Goal: Use online tool/utility: Utilize a website feature to perform a specific function

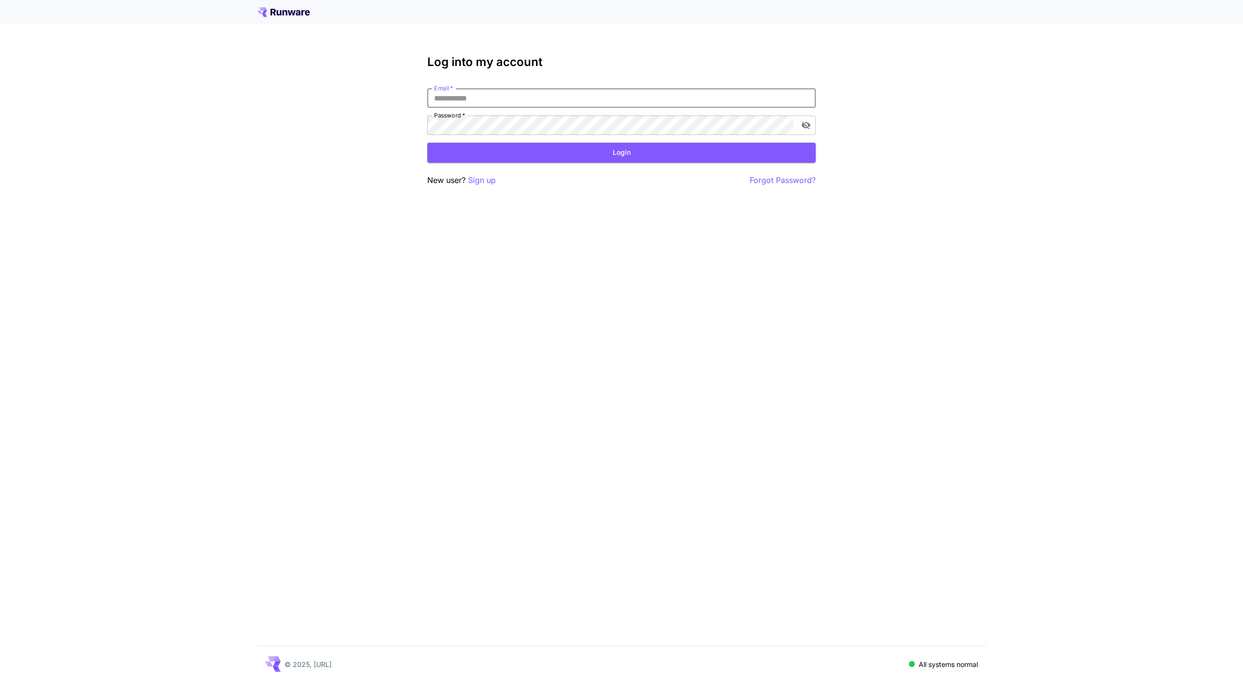
click at [645, 92] on input "Email   *" at bounding box center [621, 97] width 388 height 19
type input "**********"
click at [599, 156] on button "Login" at bounding box center [621, 153] width 388 height 20
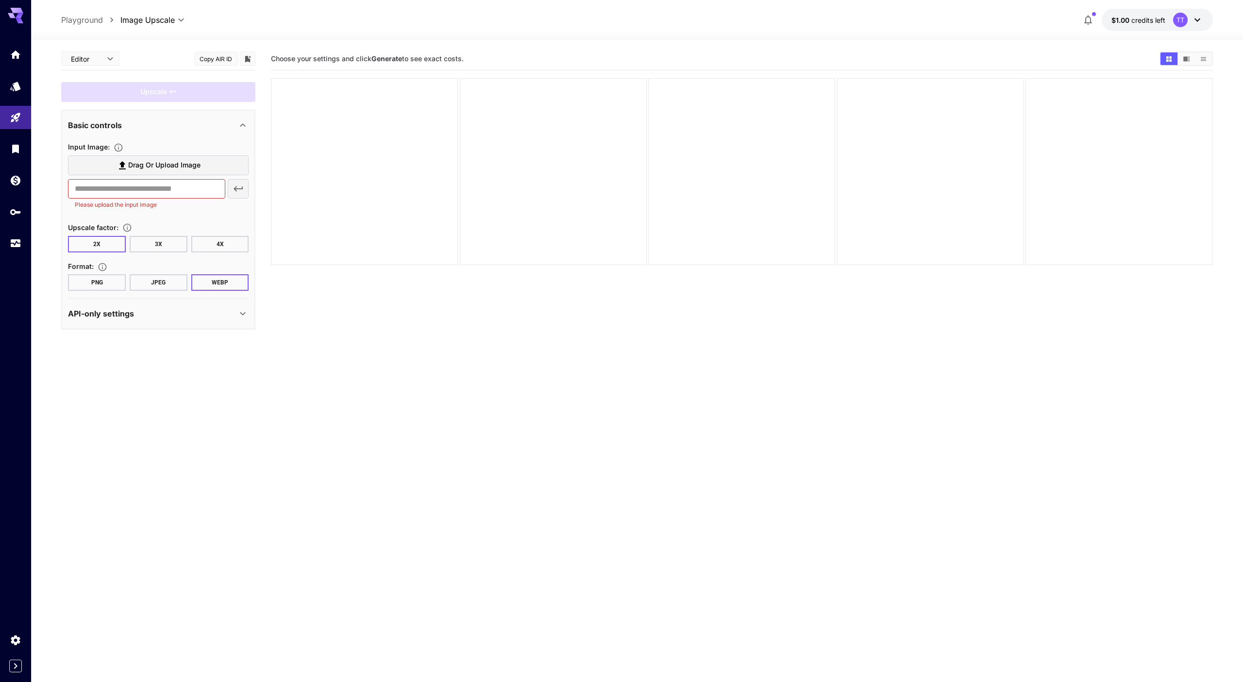
click at [380, 414] on section "Choose your settings and click Generate to see exact costs." at bounding box center [741, 389] width 941 height 682
click at [145, 21] on body "**********" at bounding box center [621, 379] width 1243 height 759
click at [147, 33] on span "Image Inference" at bounding box center [155, 38] width 83 height 12
type input "**********"
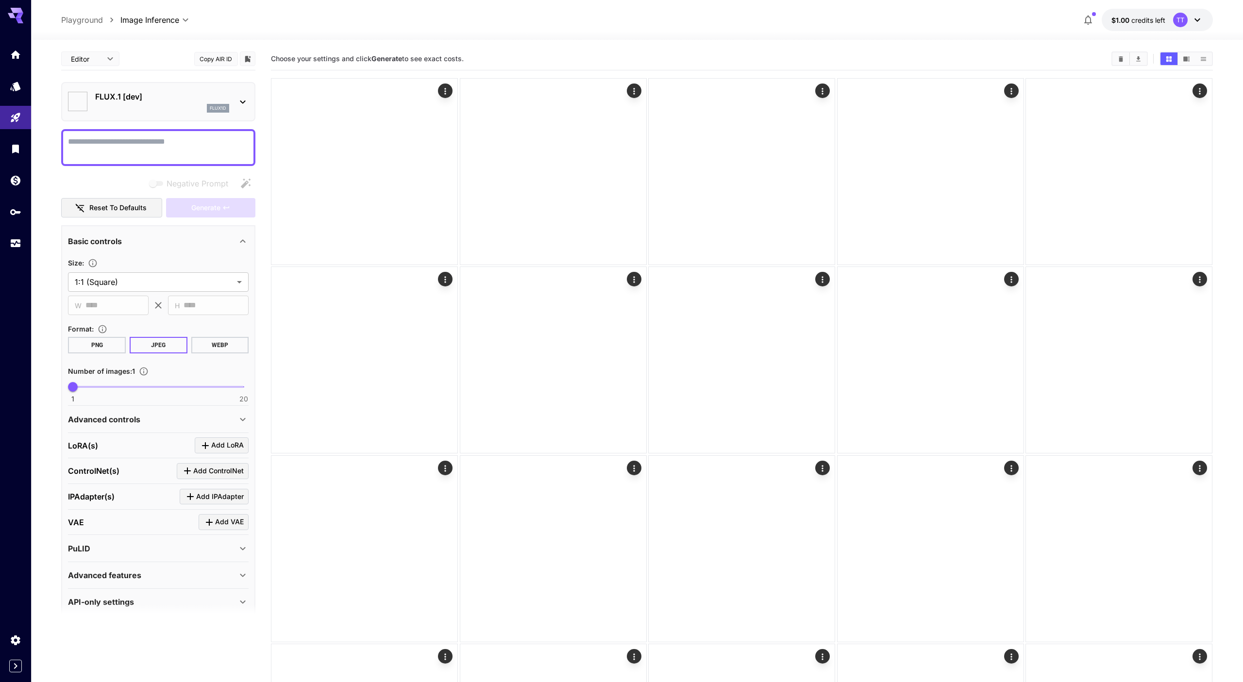
type input "**********"
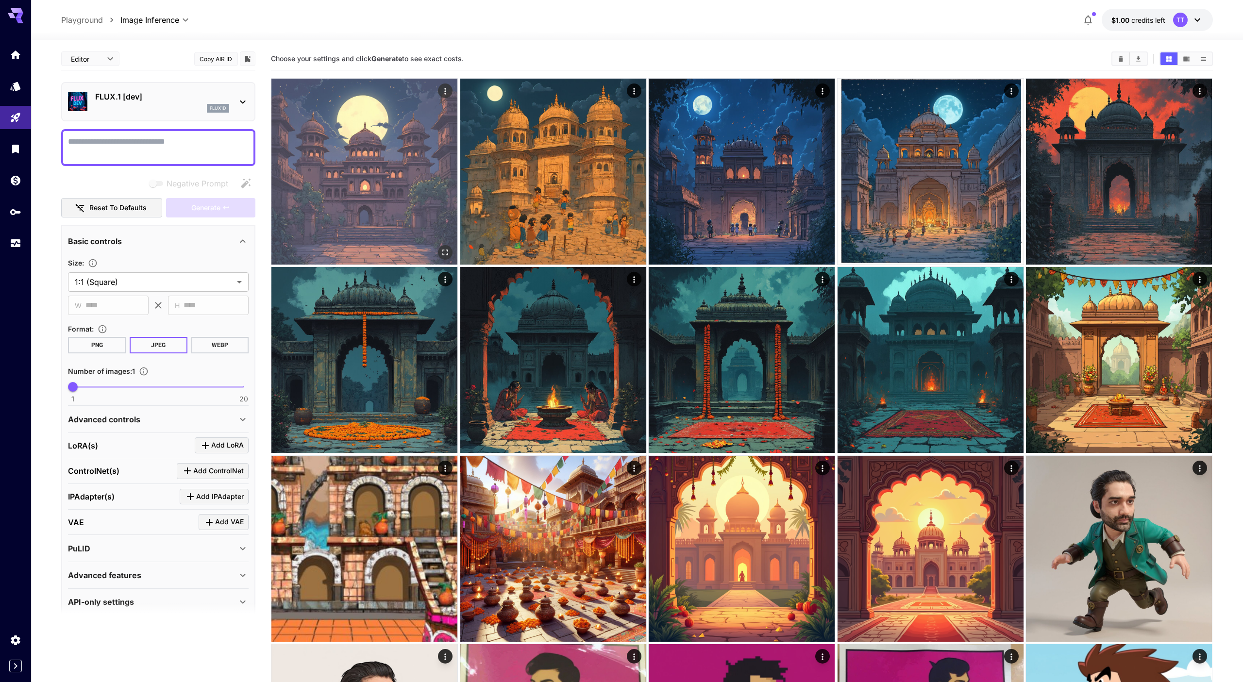
click at [371, 149] on img at bounding box center [364, 172] width 186 height 186
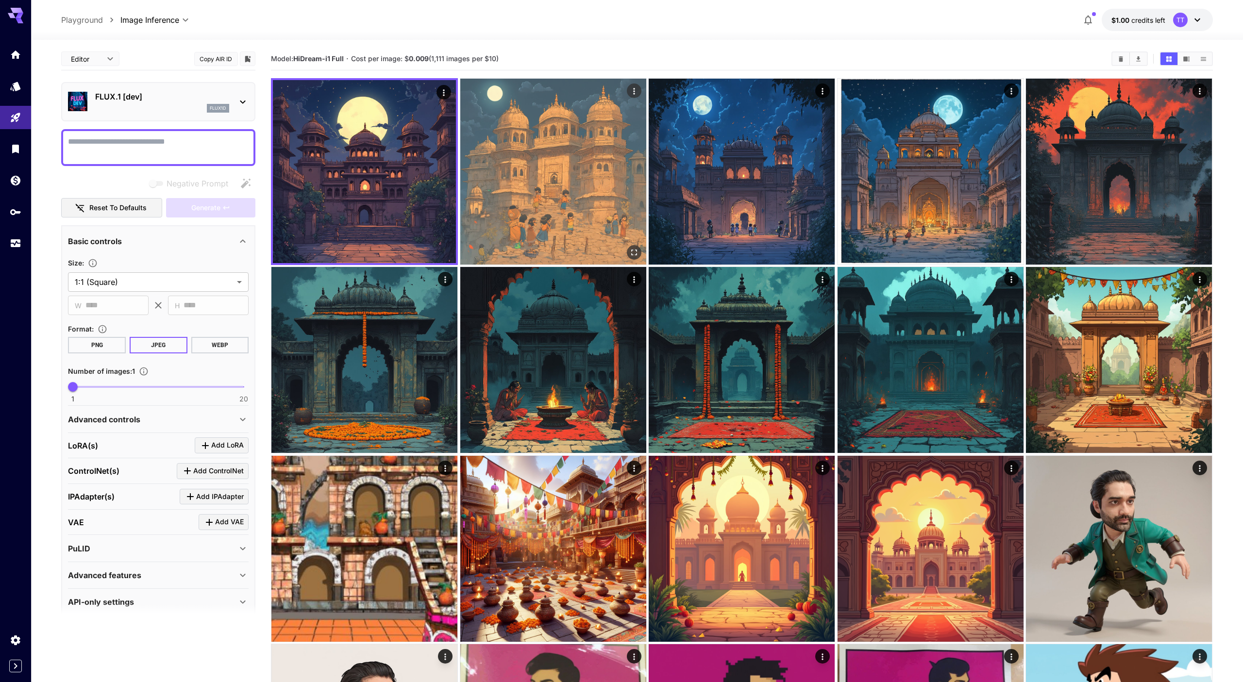
click at [488, 162] on img at bounding box center [553, 172] width 186 height 186
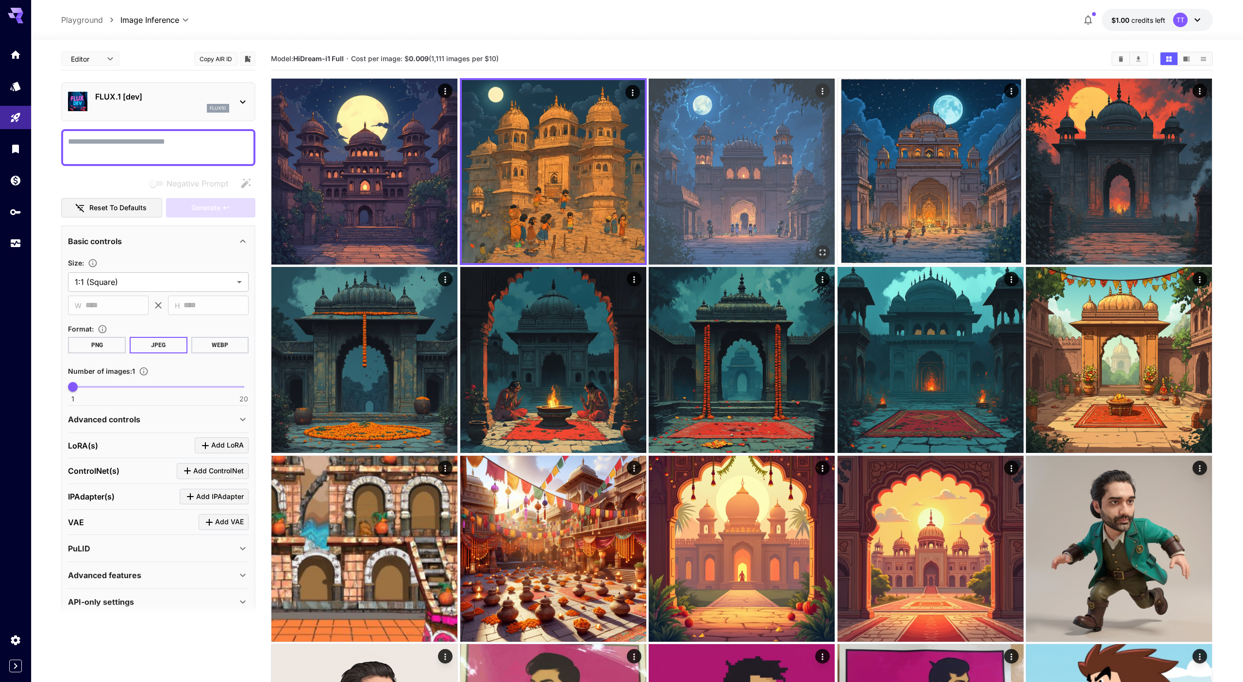
click at [669, 153] on img at bounding box center [742, 172] width 186 height 186
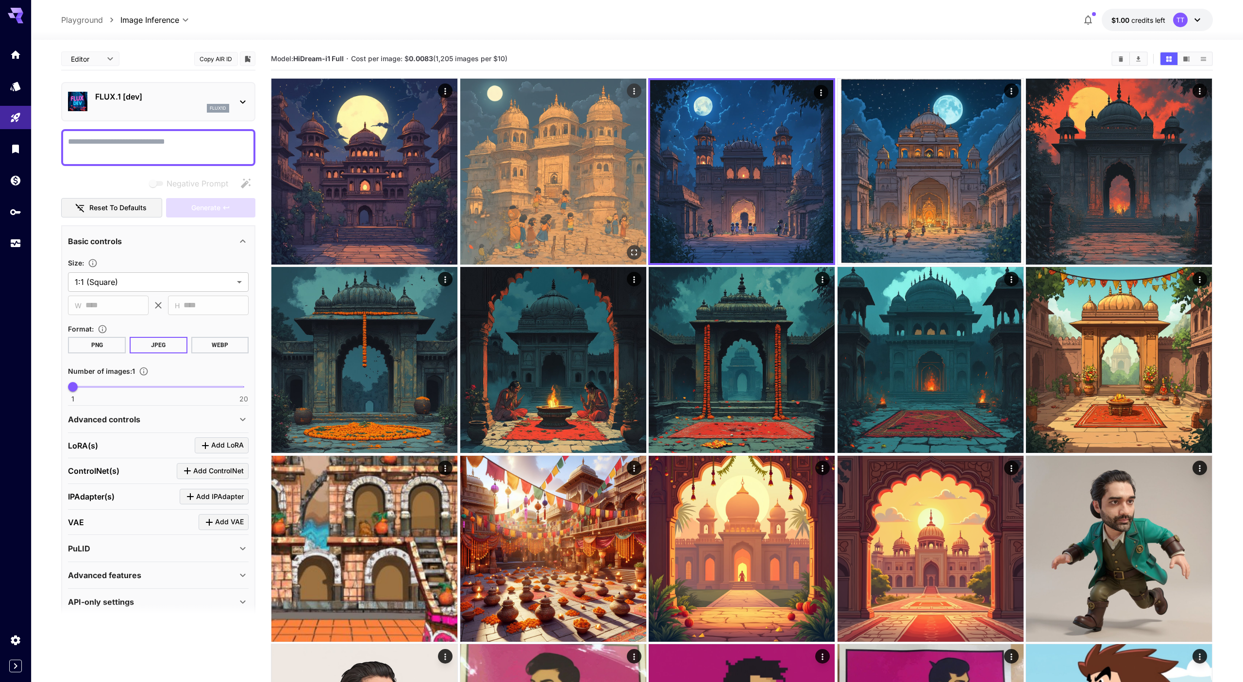
click at [543, 175] on img at bounding box center [553, 172] width 186 height 186
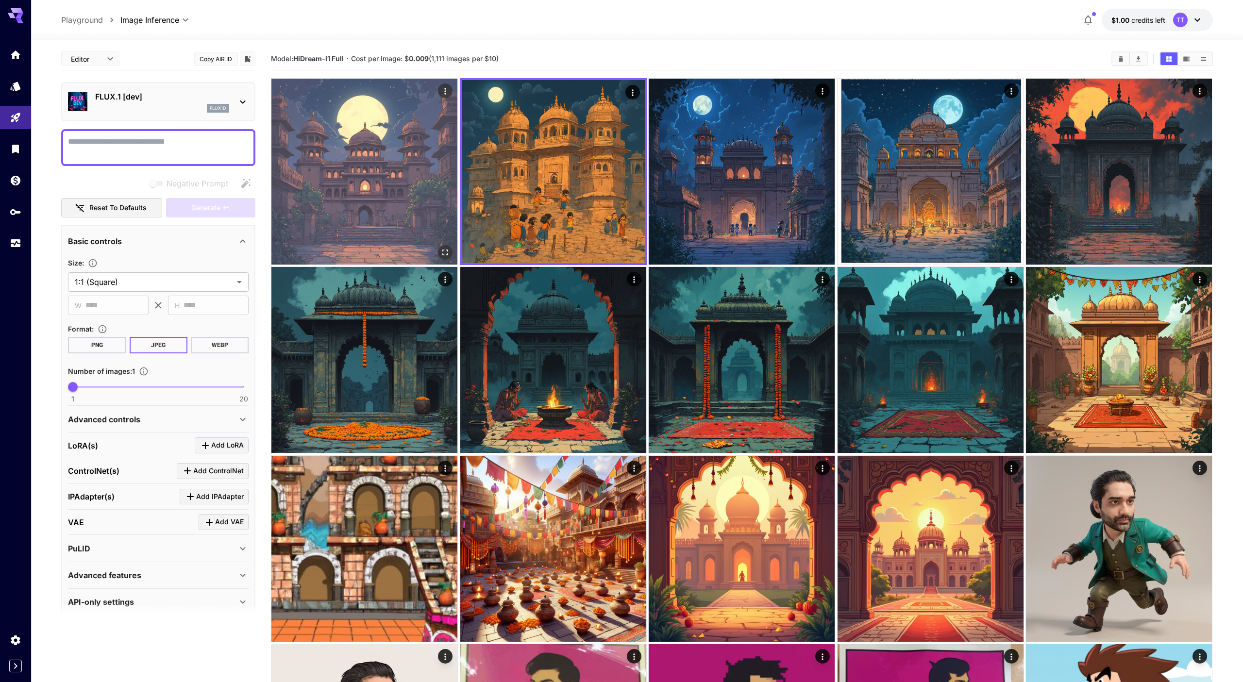
click at [304, 138] on img at bounding box center [364, 172] width 186 height 186
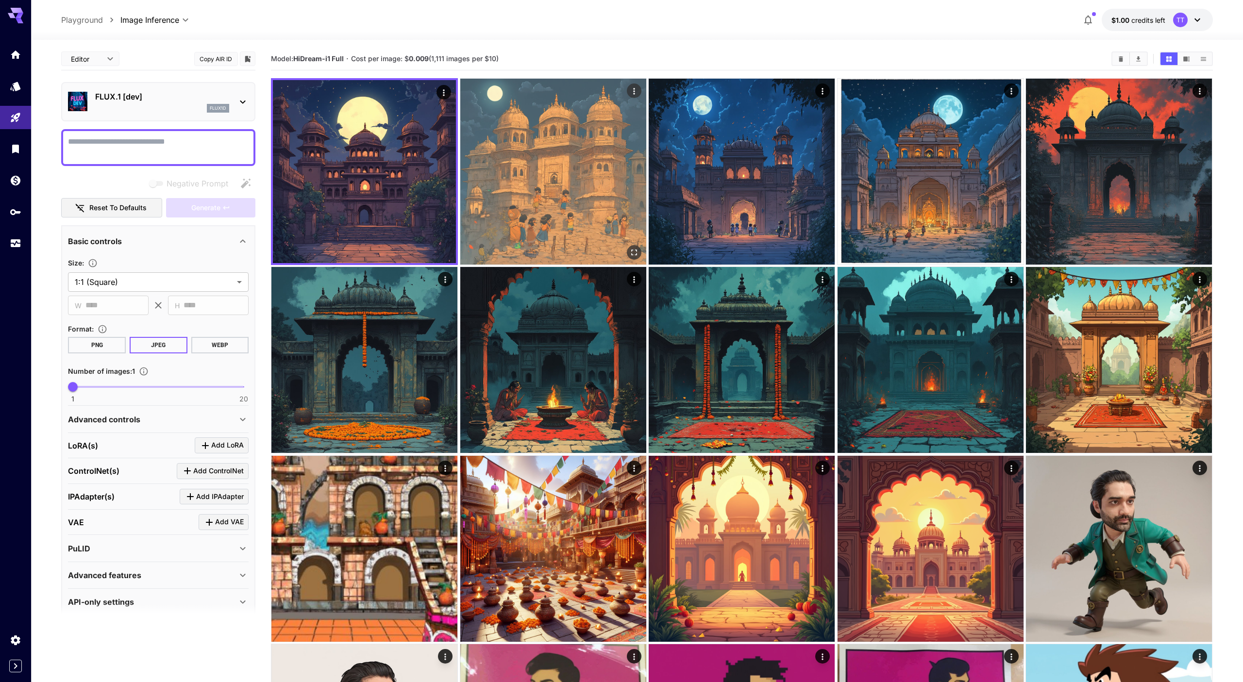
click at [568, 159] on img at bounding box center [553, 172] width 186 height 186
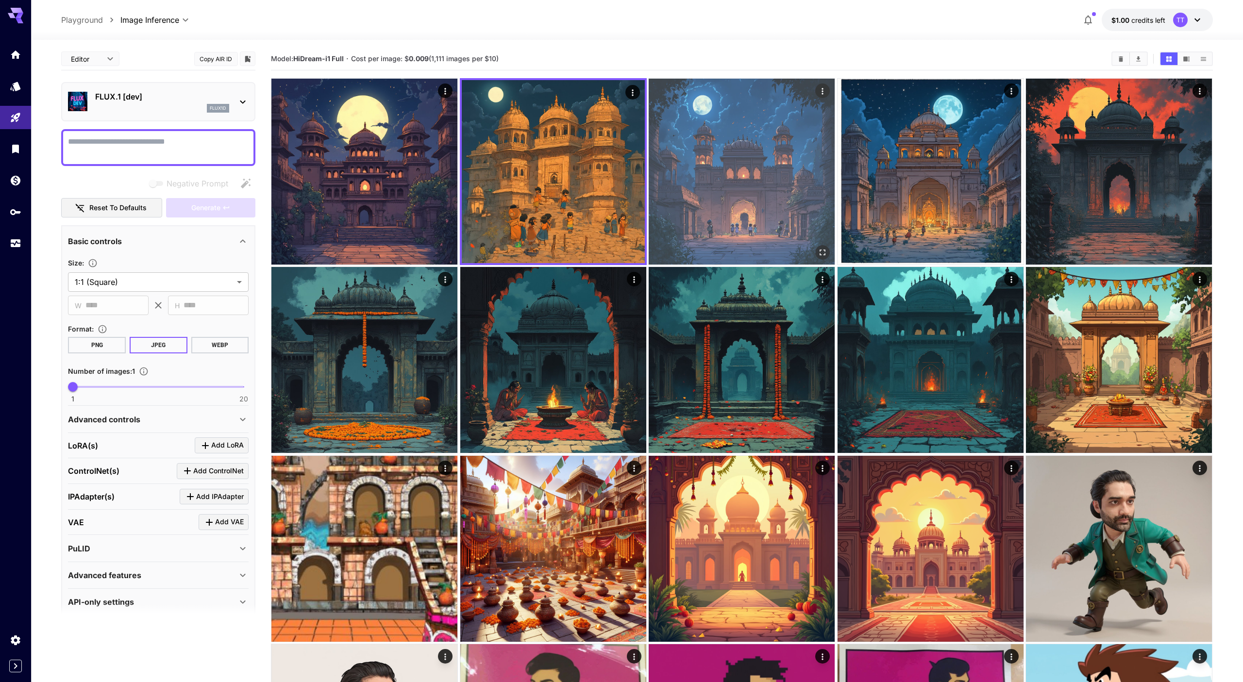
click at [719, 137] on img at bounding box center [742, 172] width 186 height 186
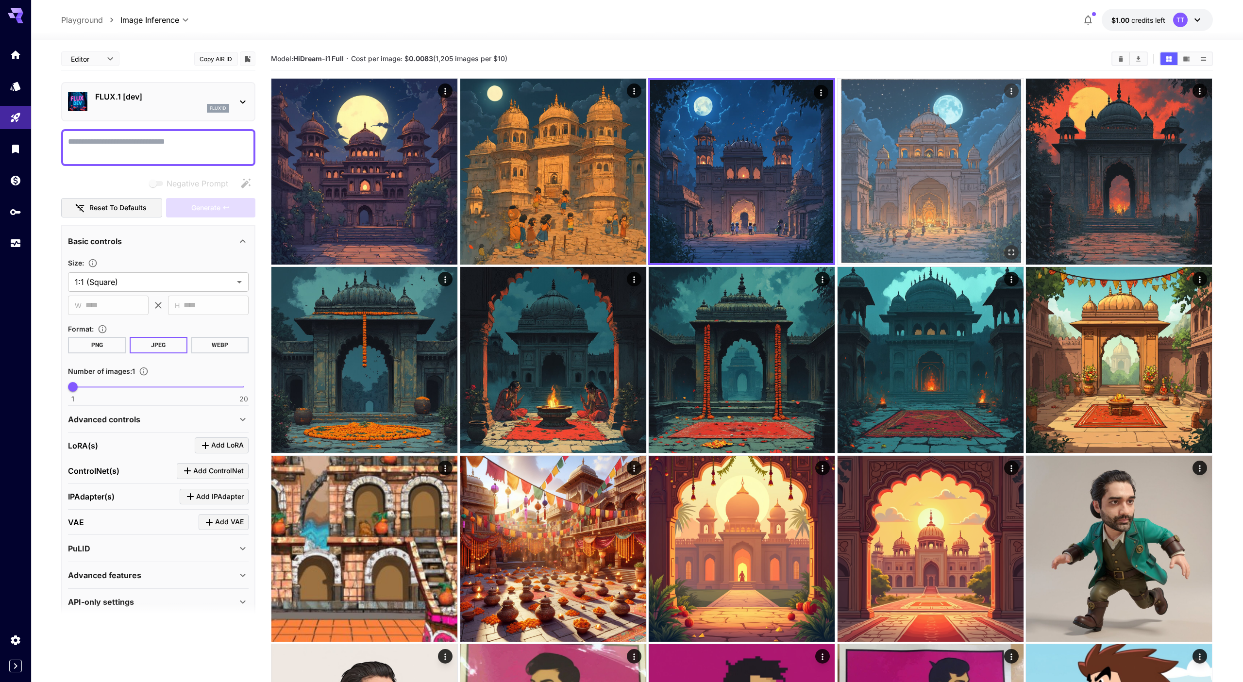
click at [837, 158] on img at bounding box center [930, 172] width 186 height 186
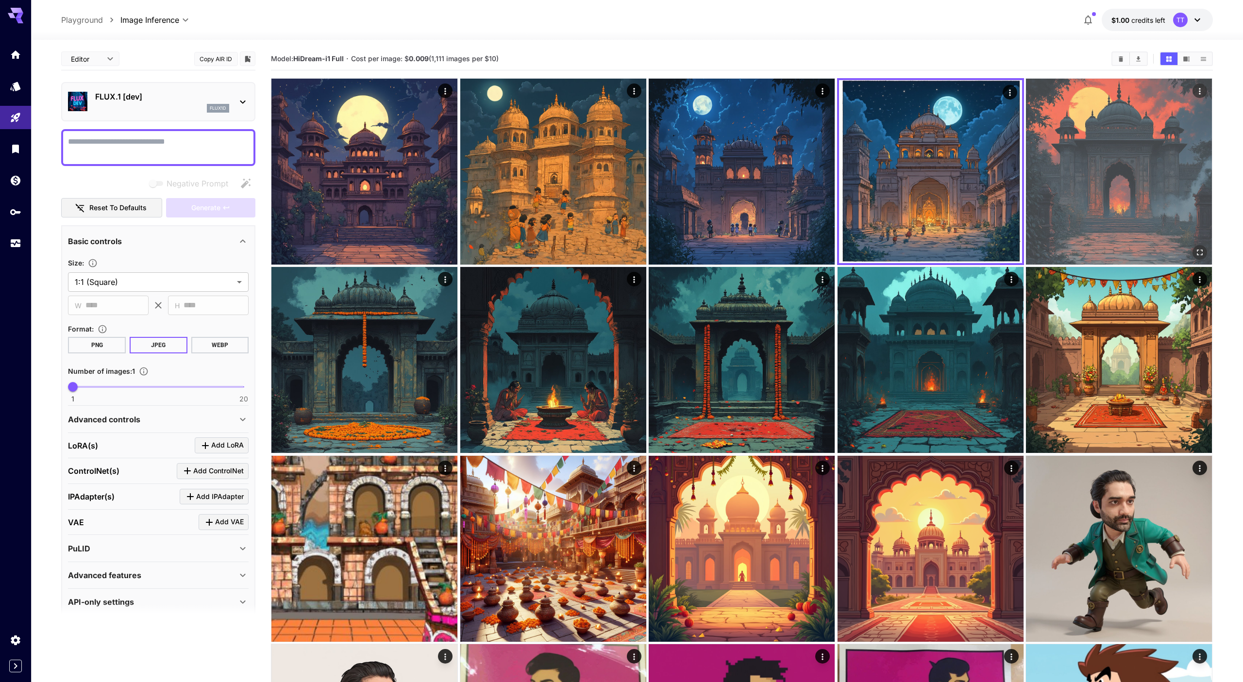
click at [1070, 163] on img at bounding box center [1119, 172] width 186 height 186
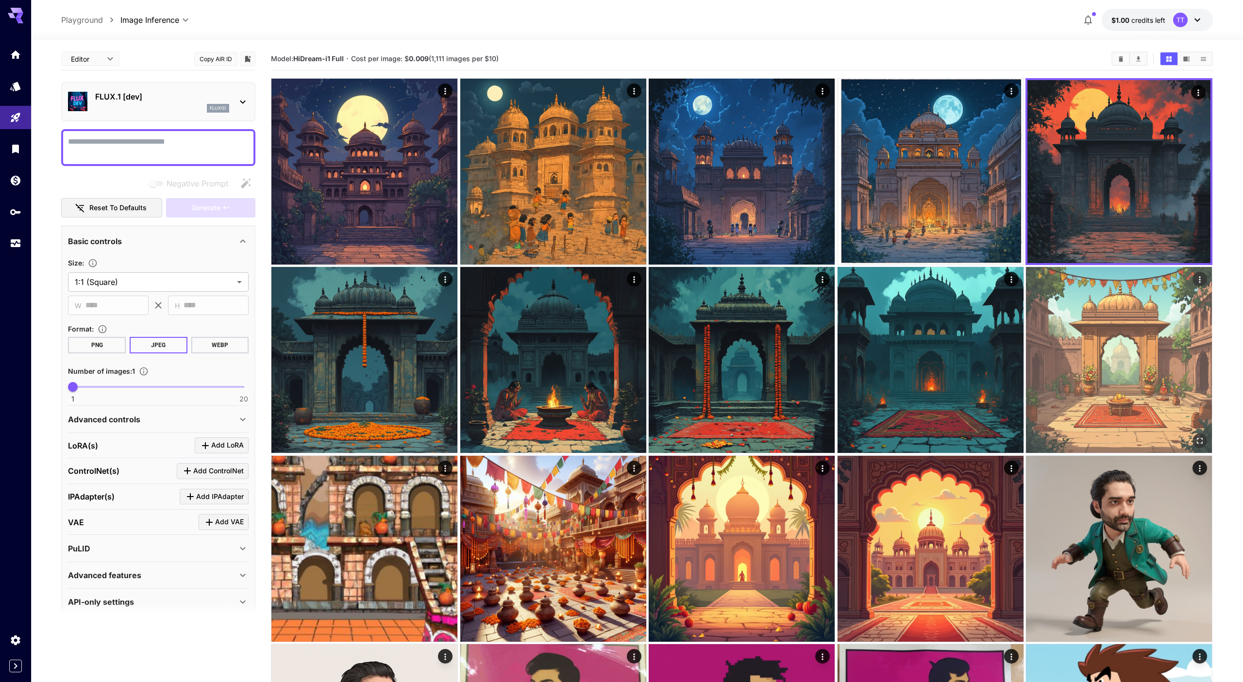
click at [1073, 288] on img at bounding box center [1119, 360] width 186 height 186
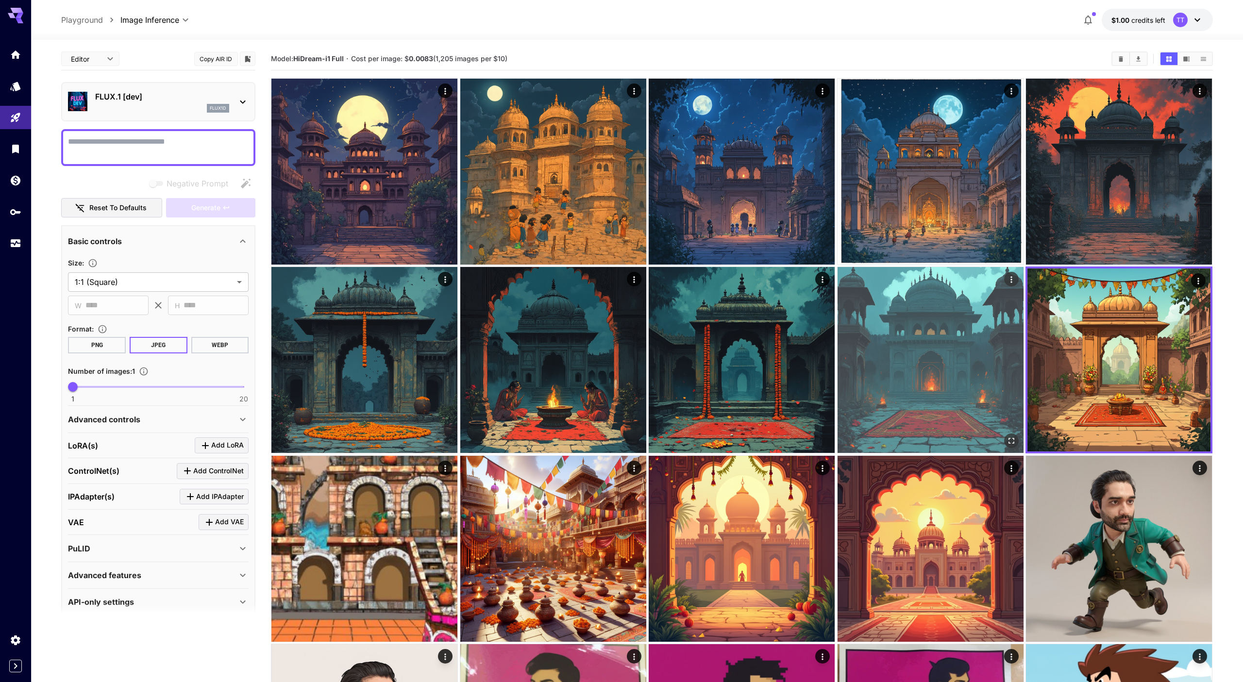
click at [927, 323] on img at bounding box center [930, 360] width 186 height 186
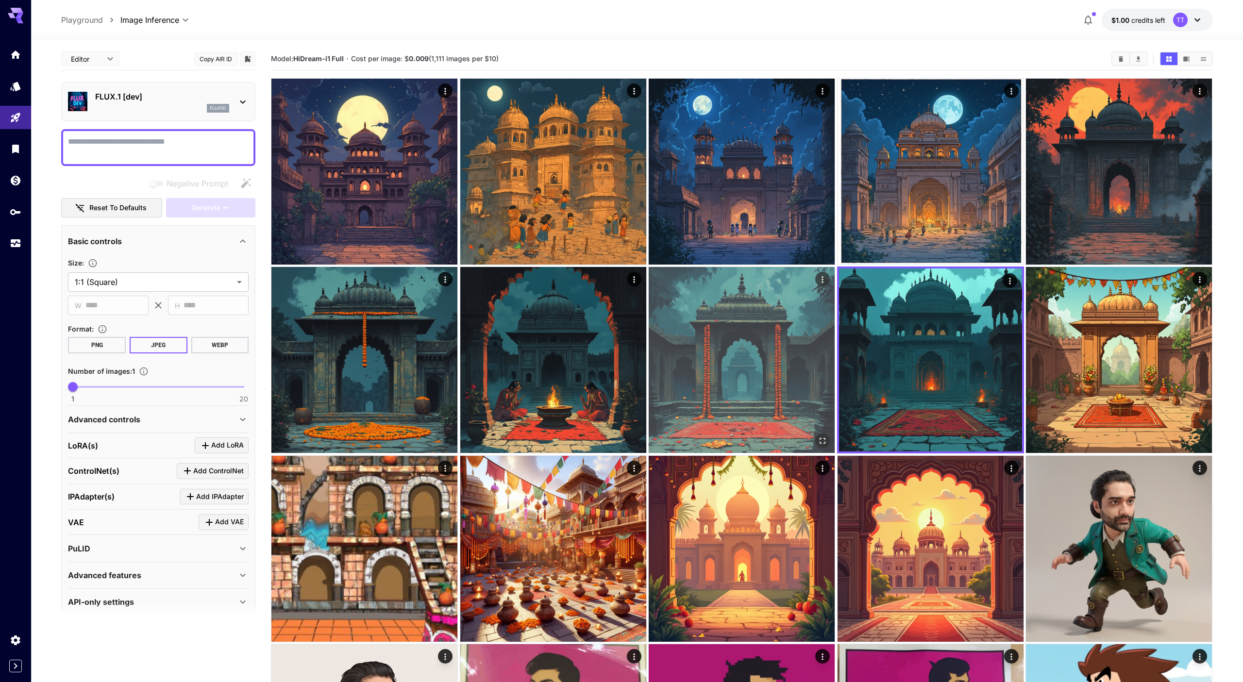
click at [767, 329] on img at bounding box center [742, 360] width 186 height 186
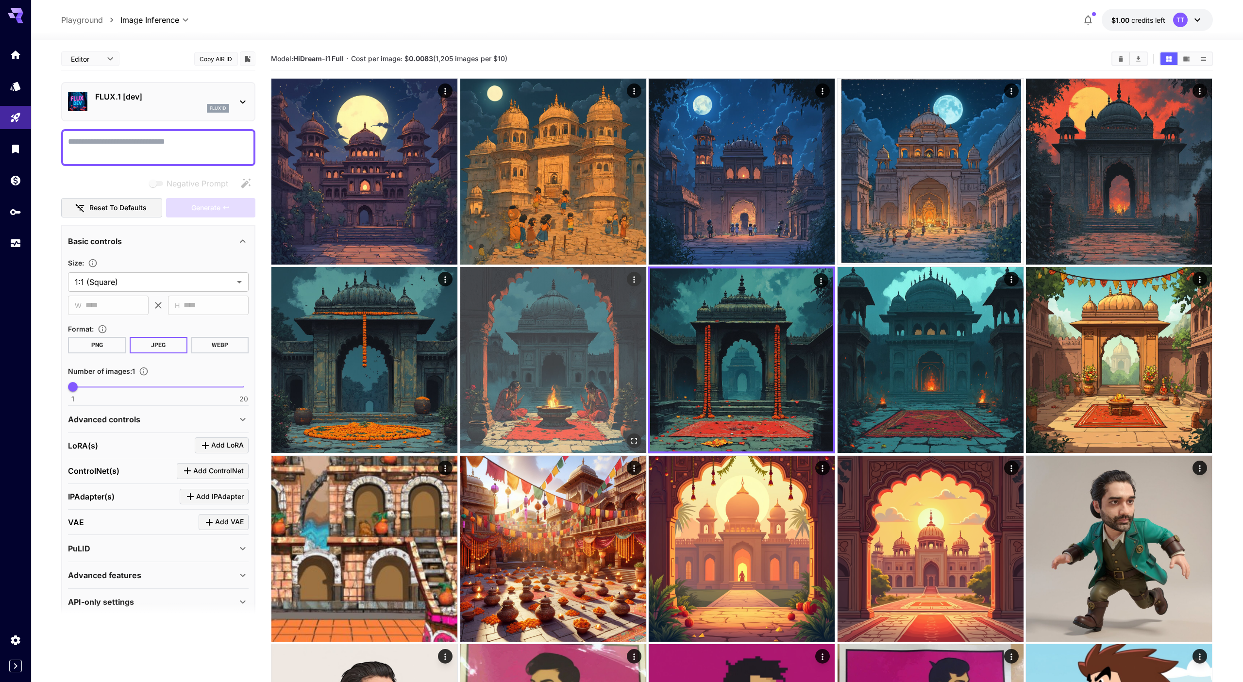
click at [559, 361] on img at bounding box center [553, 360] width 186 height 186
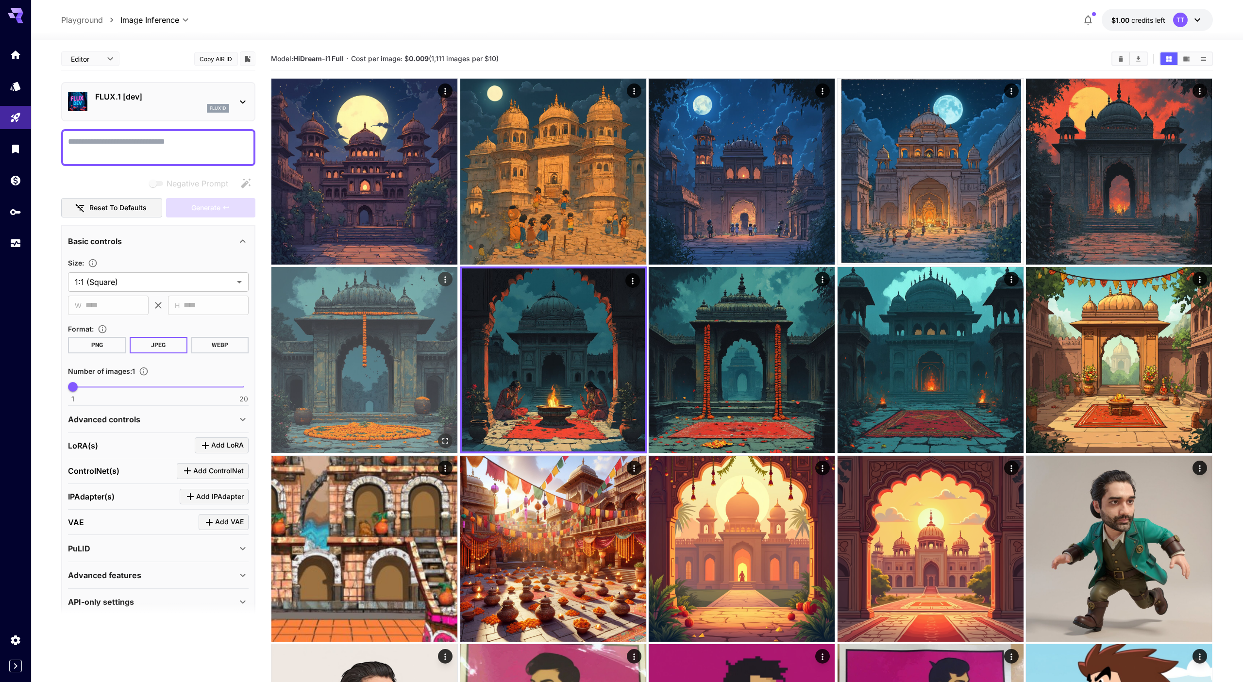
click at [415, 345] on img at bounding box center [364, 360] width 186 height 186
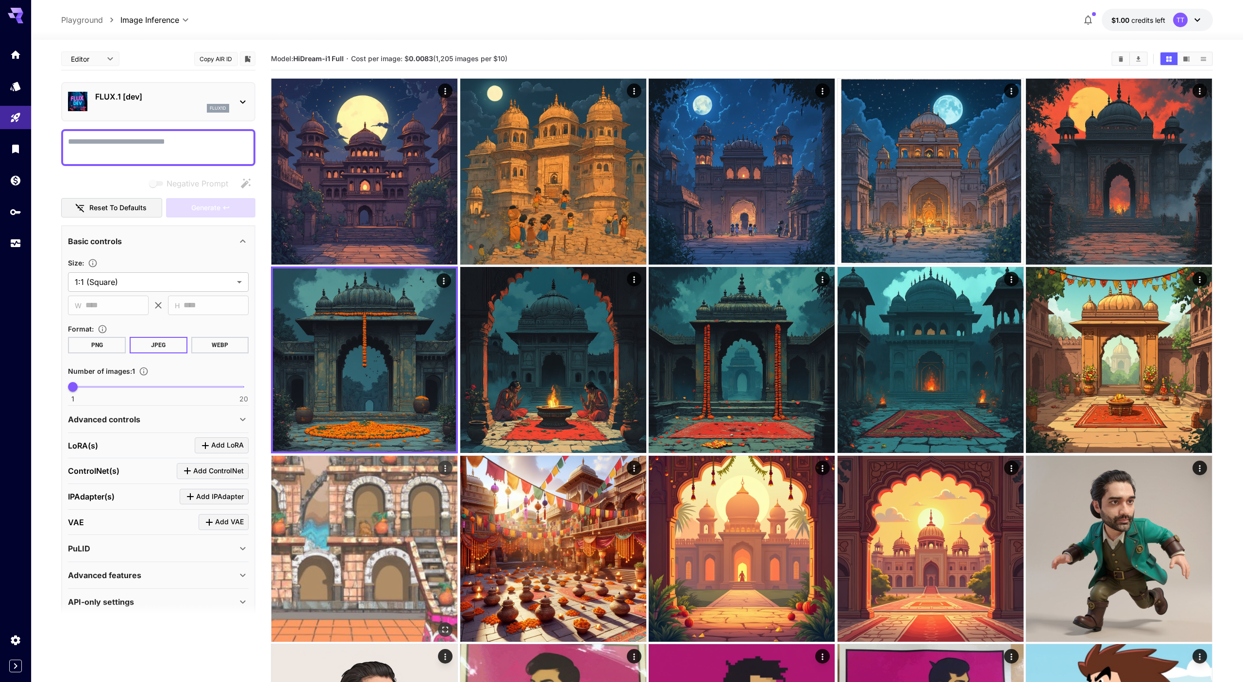
click at [416, 520] on img at bounding box center [364, 549] width 186 height 186
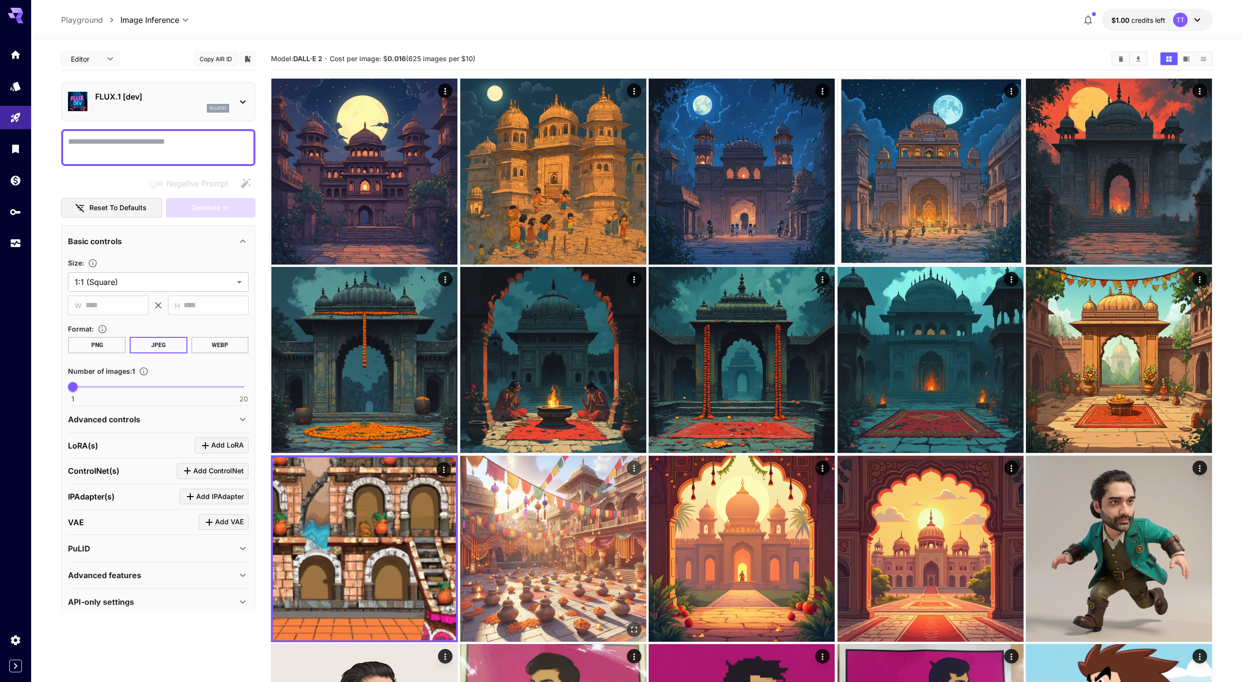
click at [544, 528] on img at bounding box center [553, 549] width 186 height 186
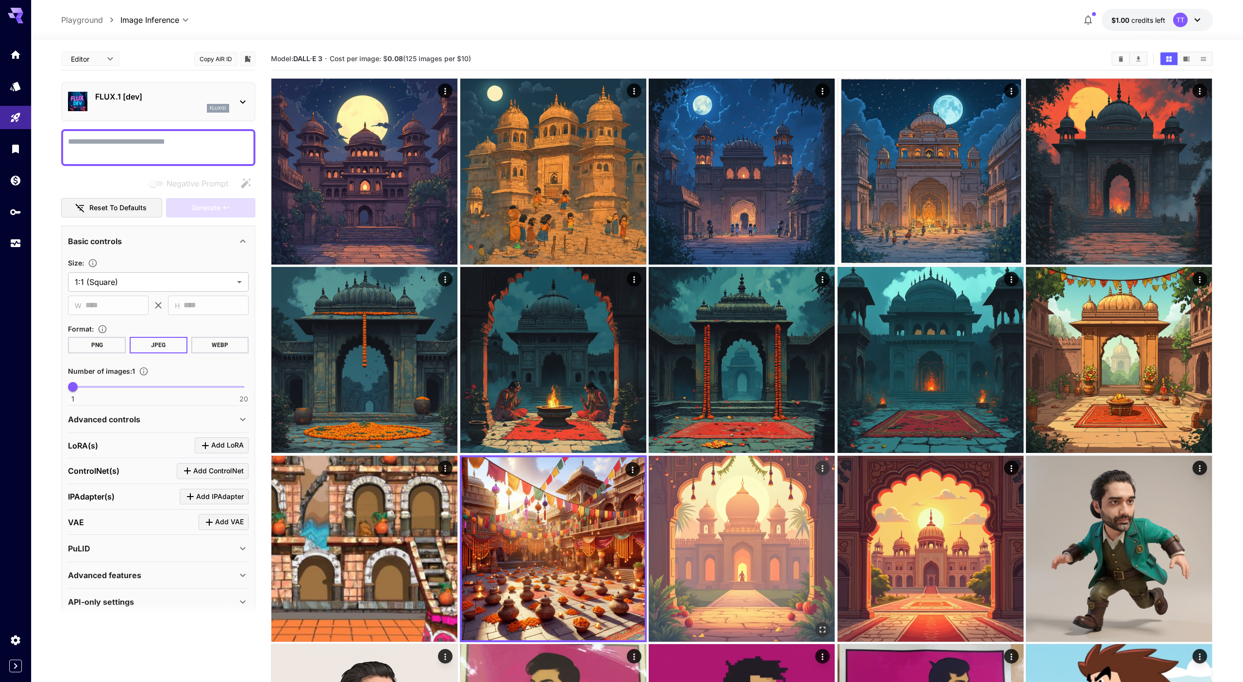
click at [704, 538] on img at bounding box center [742, 549] width 186 height 186
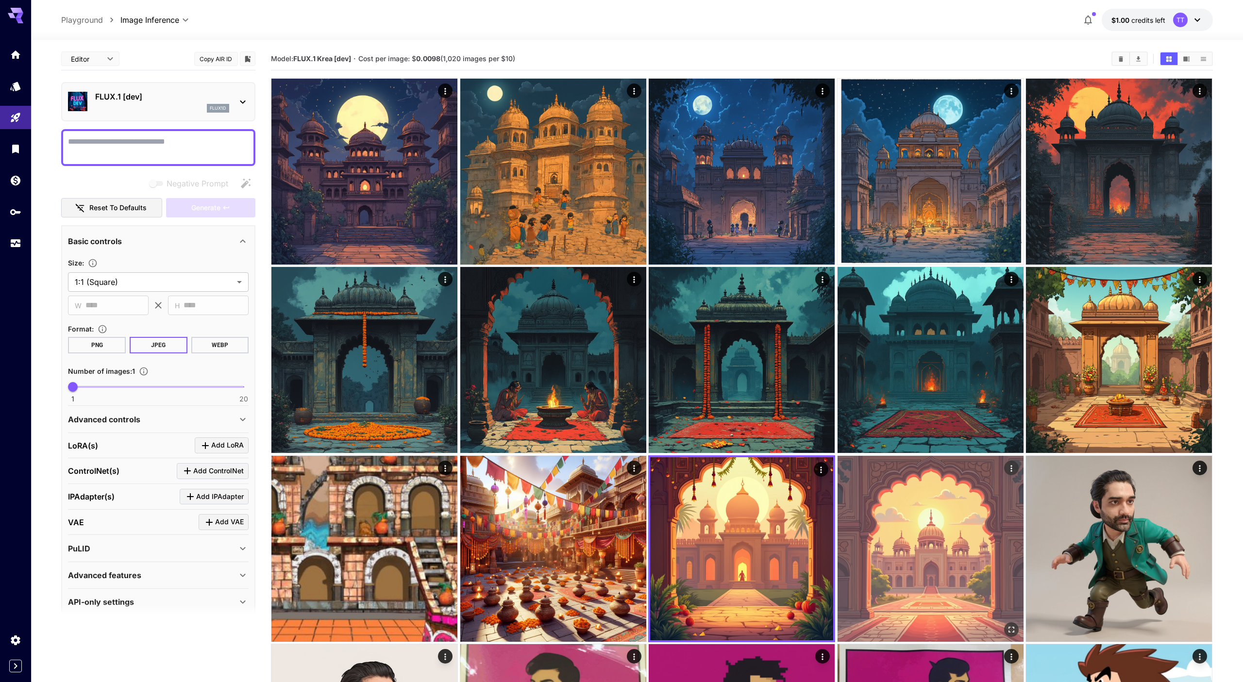
click at [894, 523] on img at bounding box center [930, 549] width 186 height 186
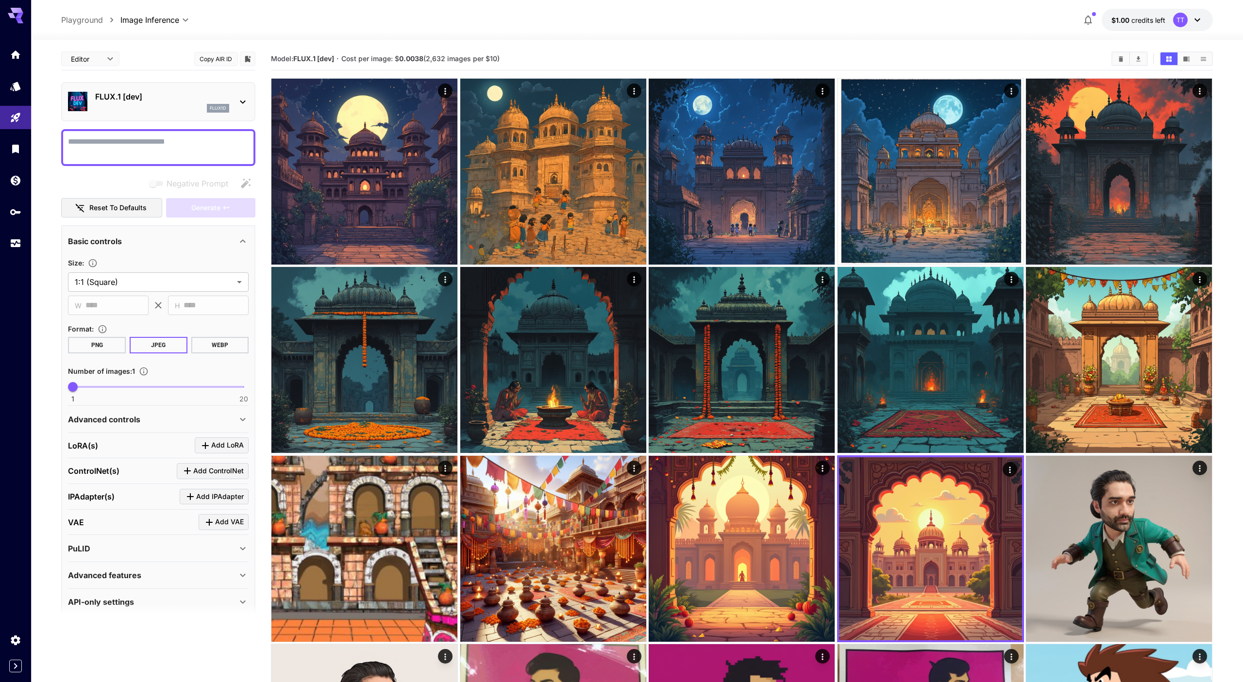
click at [213, 133] on div at bounding box center [158, 147] width 194 height 37
click at [172, 142] on textarea "Negative Prompt" at bounding box center [158, 147] width 181 height 23
click at [1222, 399] on section "**********" at bounding box center [637, 639] width 1212 height 1198
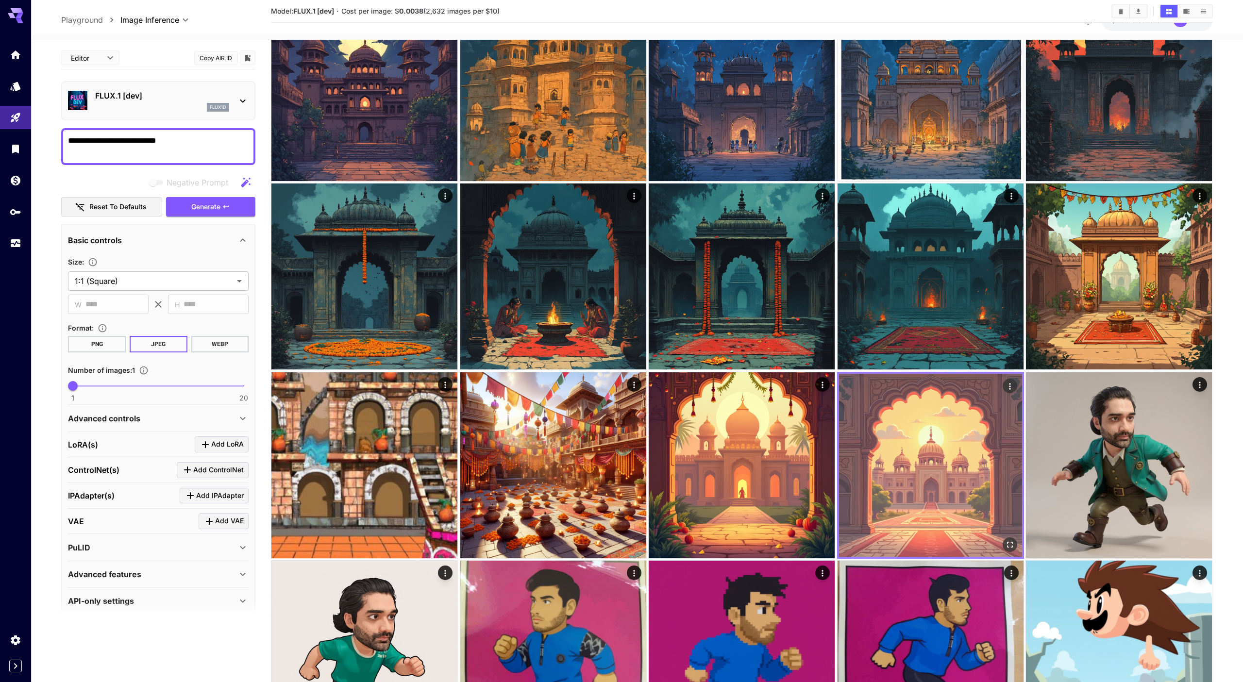
scroll to position [216, 0]
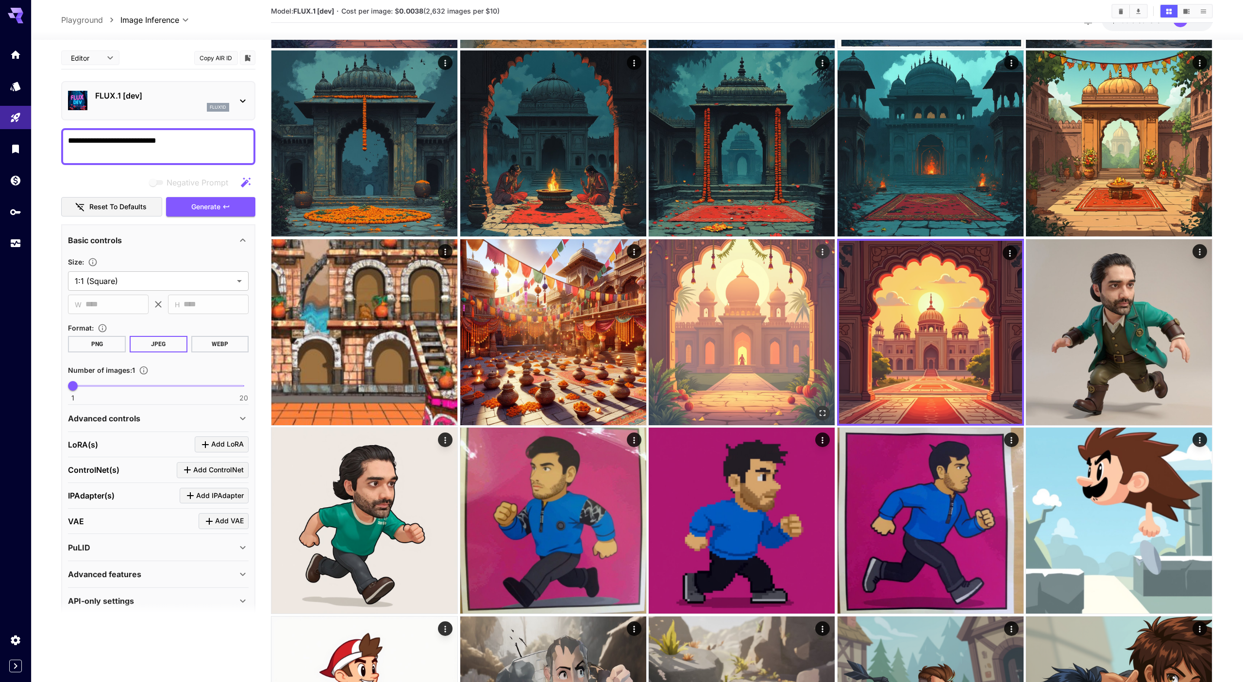
click at [757, 360] on img at bounding box center [742, 332] width 186 height 186
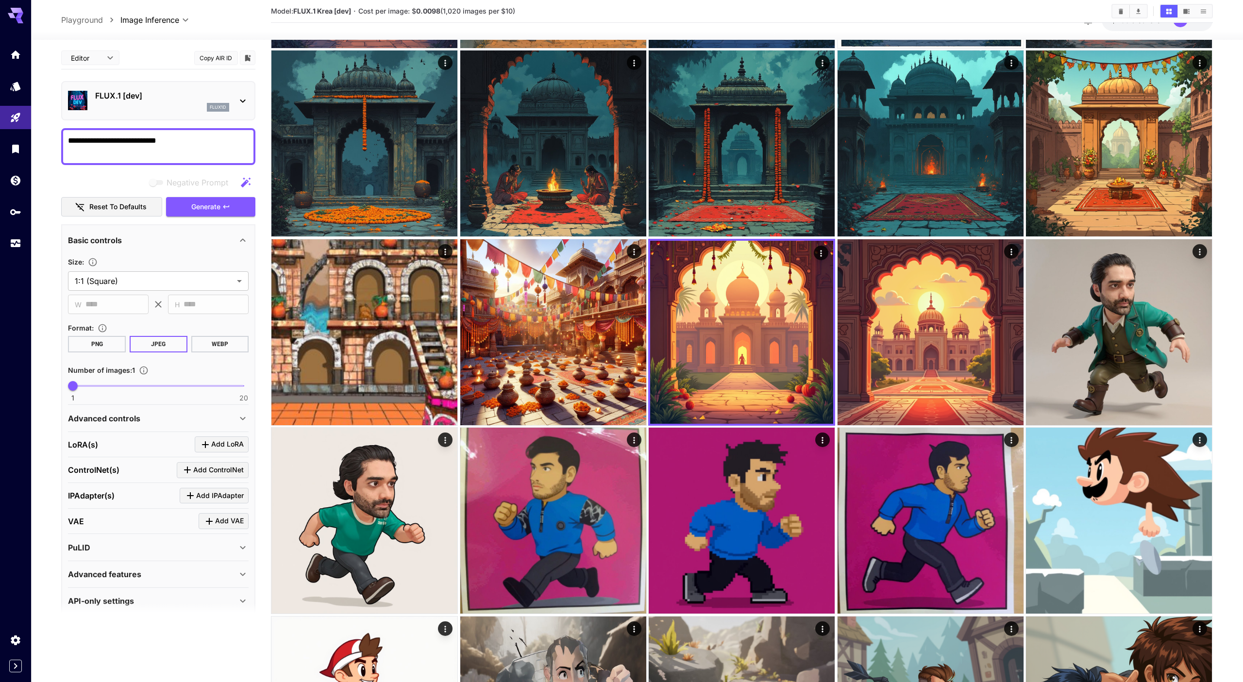
click at [214, 141] on textarea "**********" at bounding box center [158, 146] width 181 height 23
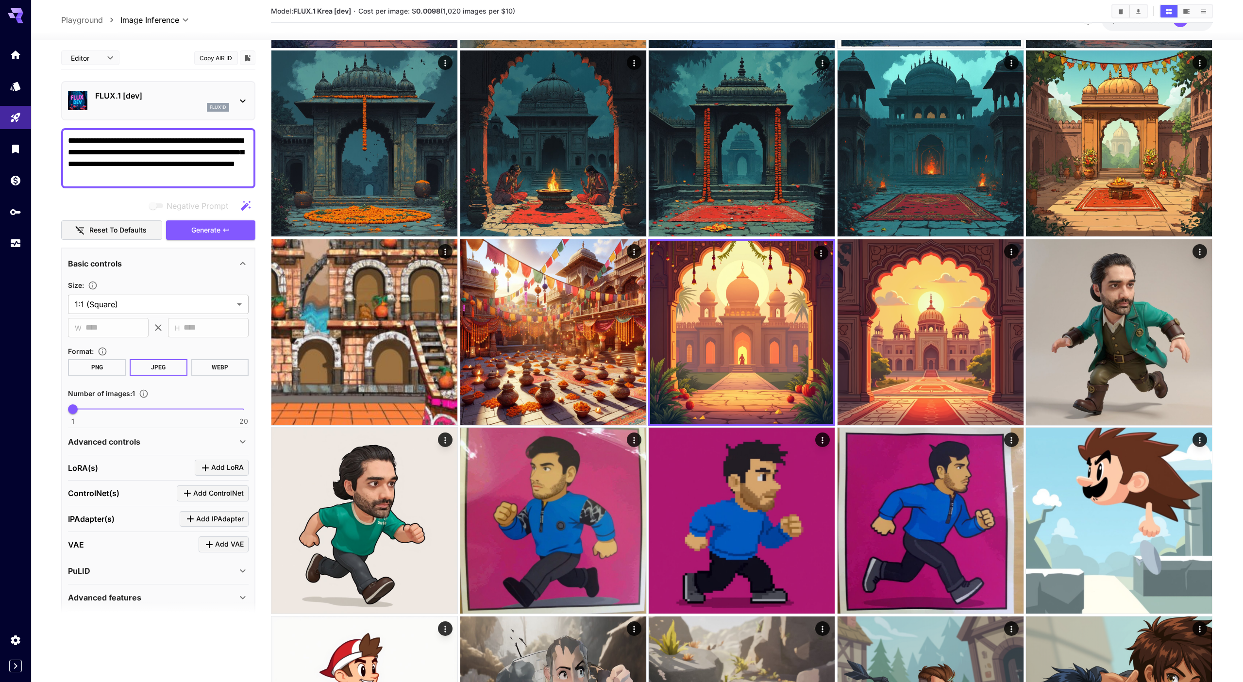
type textarea "**********"
click at [111, 366] on button "PNG" at bounding box center [97, 367] width 58 height 17
click at [87, 408] on span at bounding box center [158, 409] width 171 height 2
type input "*"
click at [213, 229] on span "Generate" at bounding box center [205, 230] width 29 height 12
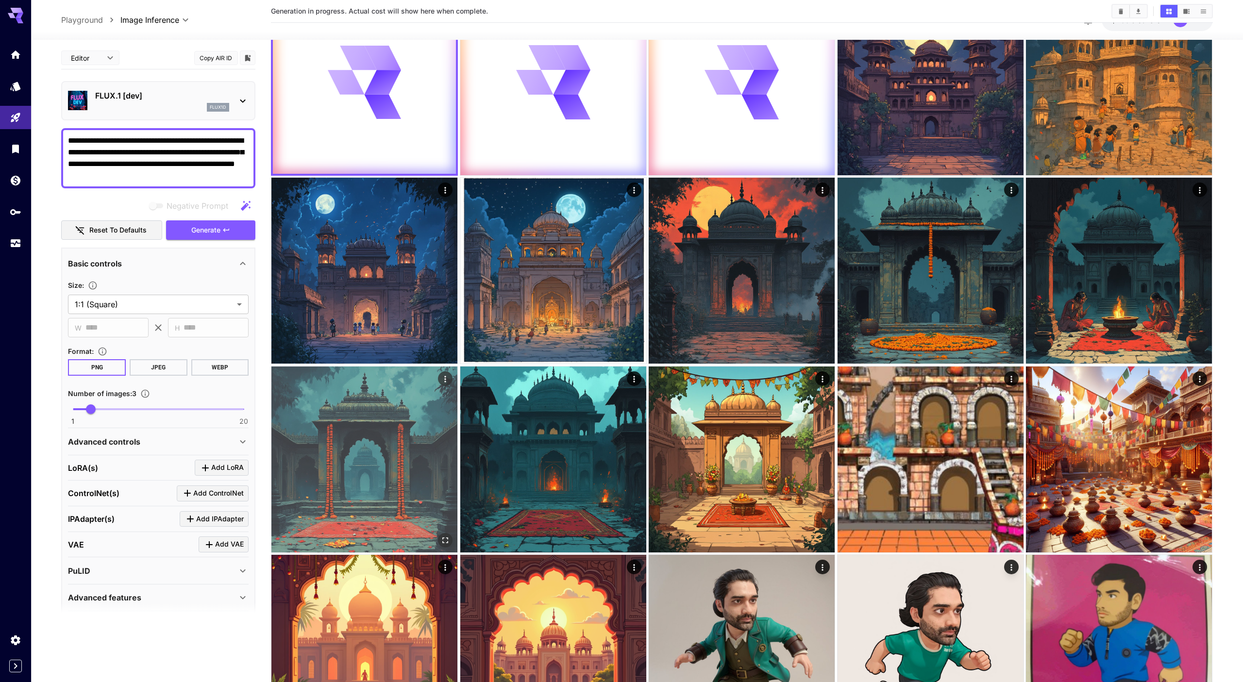
scroll to position [0, 0]
